Goal: Navigation & Orientation: Find specific page/section

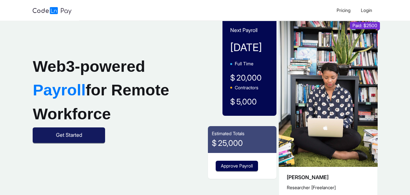
click at [63, 139] on span "Get Started" at bounding box center [69, 135] width 26 height 8
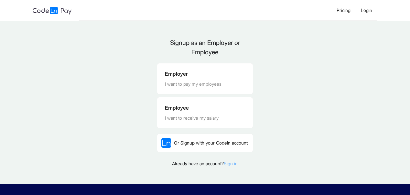
click at [234, 166] on link "Sign in" at bounding box center [231, 163] width 14 height 5
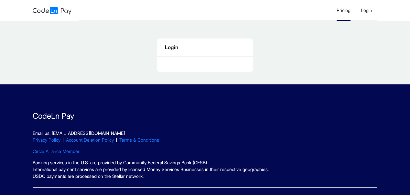
click at [344, 8] on span "Pricing" at bounding box center [343, 9] width 14 height 5
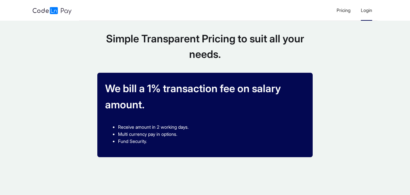
click at [367, 11] on span "Login" at bounding box center [366, 9] width 11 height 5
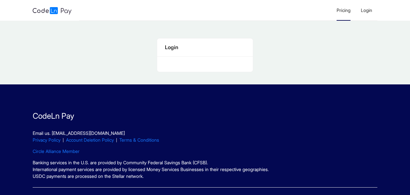
click at [342, 7] on li "Pricing" at bounding box center [343, 10] width 24 height 21
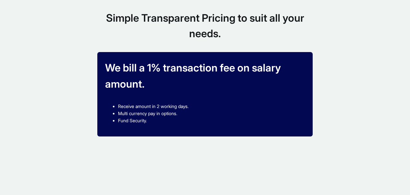
click at [343, 7] on section "Simple Transparent Pricing to suit all your needs. We bill a 1% transaction fee…" at bounding box center [205, 97] width 410 height 195
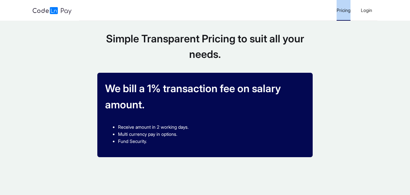
click at [343, 7] on li "Pricing" at bounding box center [343, 10] width 24 height 21
drag, startPoint x: 343, startPoint y: 7, endPoint x: 356, endPoint y: 15, distance: 15.8
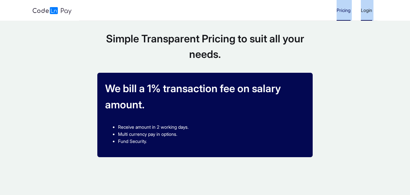
click at [356, 15] on ul "Pricing Login" at bounding box center [228, 10] width 298 height 21
click at [356, 15] on li "Login" at bounding box center [366, 10] width 22 height 21
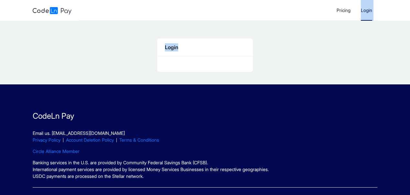
drag, startPoint x: 356, startPoint y: 15, endPoint x: 359, endPoint y: 37, distance: 22.8
click at [359, 37] on section "Pricing Login Login CodeLn Pay Email us. info@codelnpay.com Privacy Policy Acco…" at bounding box center [205, 110] width 410 height 221
click at [358, 37] on div "Login" at bounding box center [205, 55] width 410 height 58
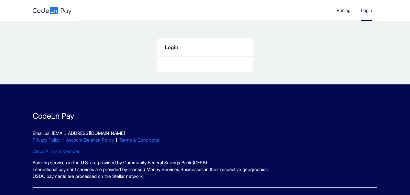
click at [370, 9] on span "Login" at bounding box center [366, 9] width 11 height 5
click at [371, 9] on span "Login" at bounding box center [366, 9] width 11 height 5
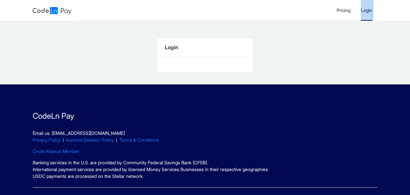
click at [371, 9] on span "Login" at bounding box center [366, 9] width 11 height 5
click at [349, 42] on div "Login" at bounding box center [205, 55] width 410 height 58
click at [363, 8] on span "Login" at bounding box center [366, 9] width 11 height 5
drag, startPoint x: 410, startPoint y: 3, endPoint x: 271, endPoint y: 31, distance: 141.9
click at [271, 31] on div "Login" at bounding box center [205, 55] width 410 height 58
